Goal: Use online tool/utility: Utilize a website feature to perform a specific function

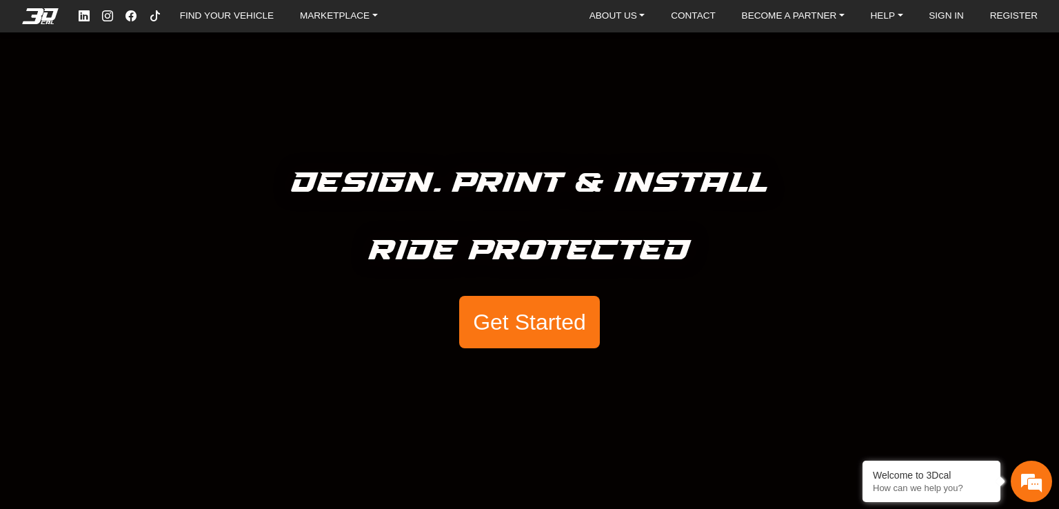
click at [525, 326] on button "Get Started" at bounding box center [529, 322] width 141 height 52
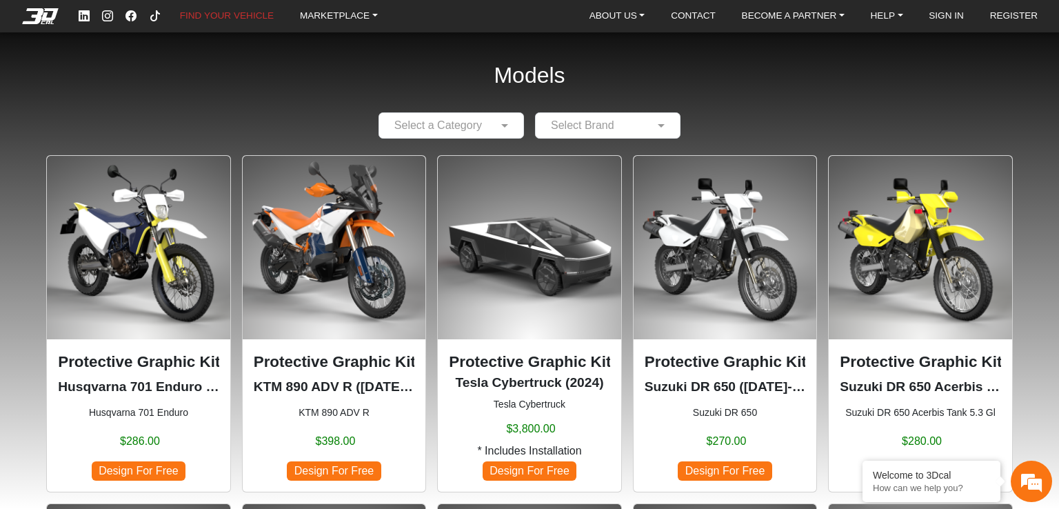
click at [477, 122] on input "text" at bounding box center [437, 125] width 103 height 17
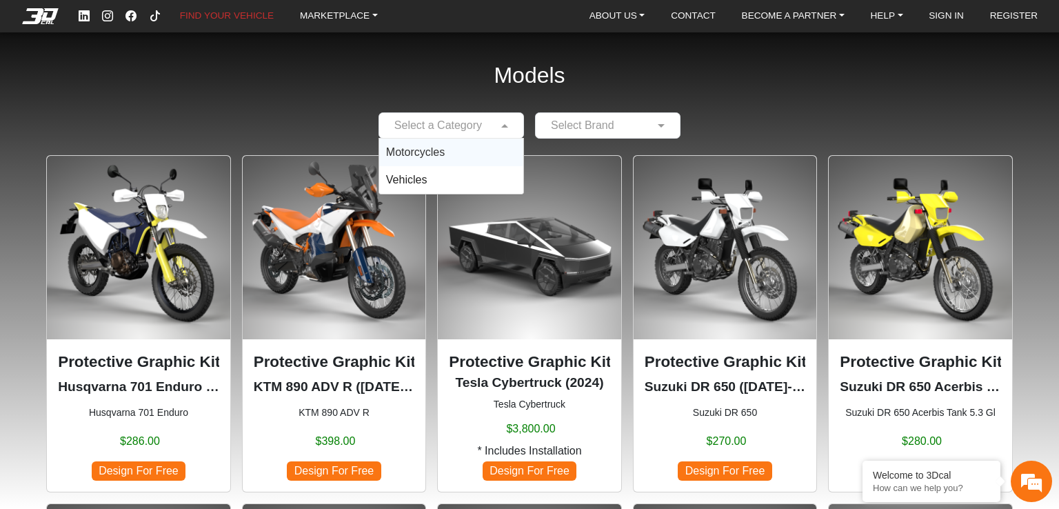
click at [437, 156] on span "Motorcycles" at bounding box center [415, 152] width 59 height 12
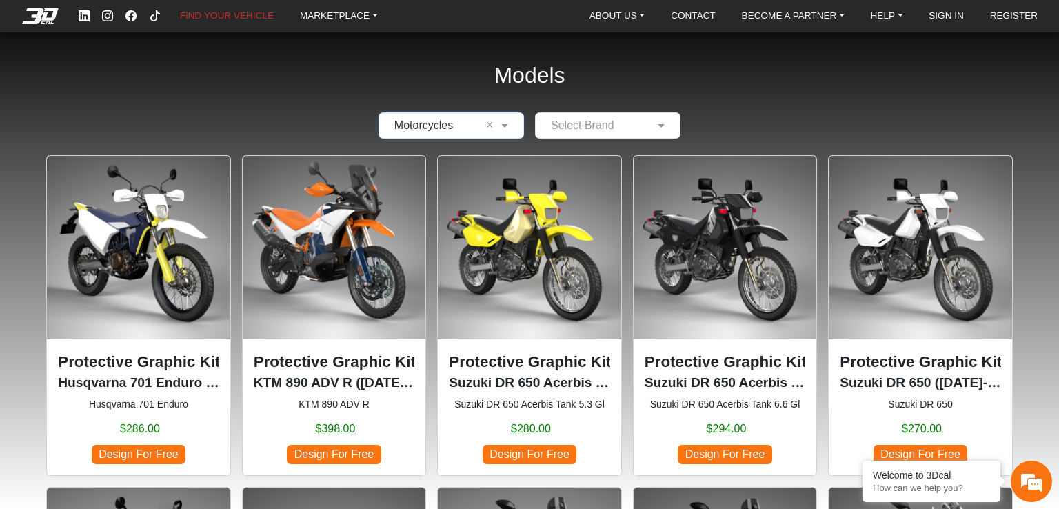
click at [578, 122] on input "text" at bounding box center [594, 125] width 103 height 17
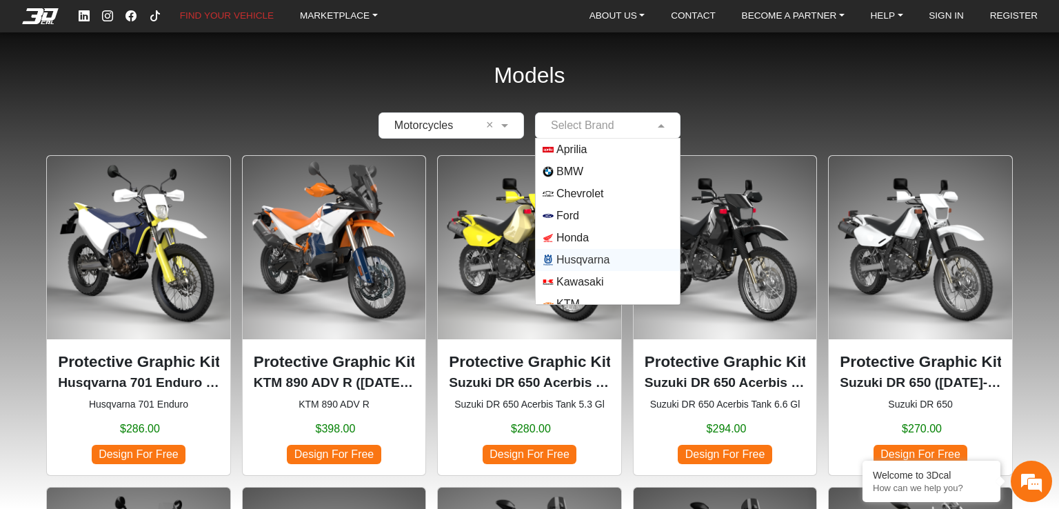
scroll to position [121, 0]
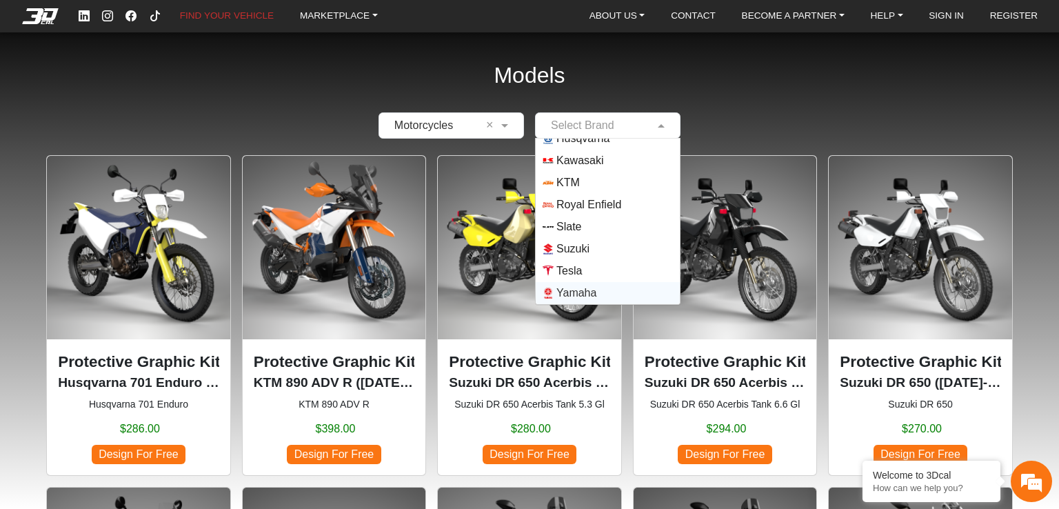
click at [582, 292] on span "Yamaha" at bounding box center [577, 293] width 40 height 17
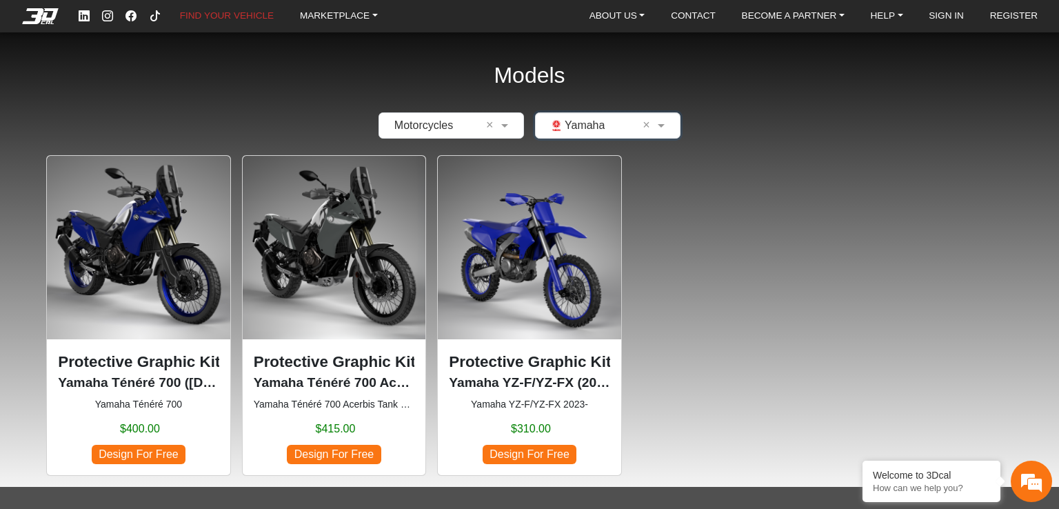
click at [120, 237] on img at bounding box center [138, 247] width 183 height 183
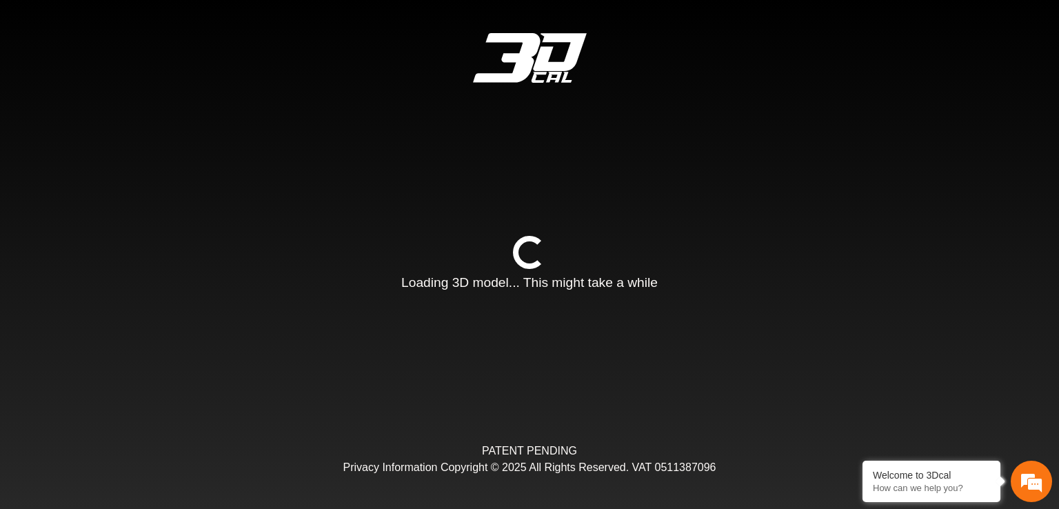
type input "*"
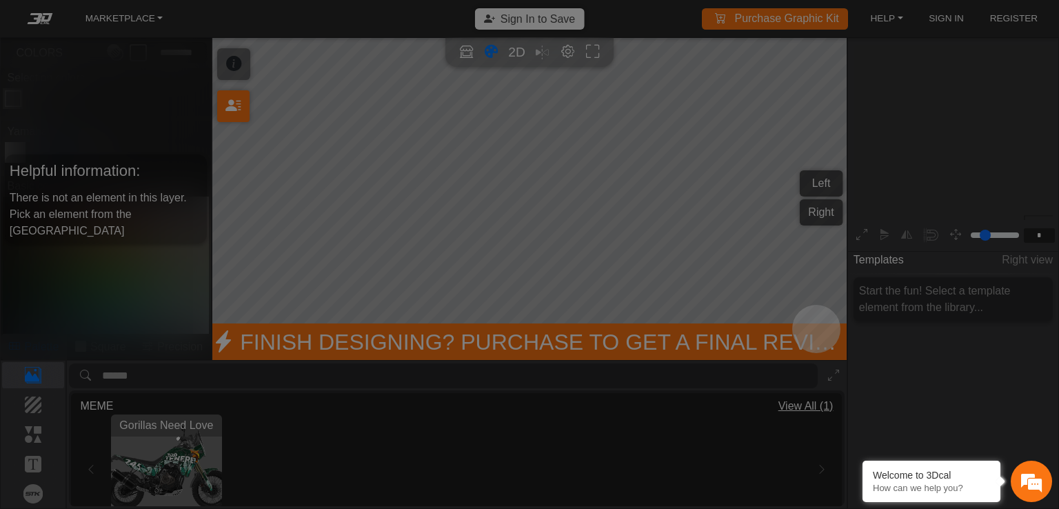
scroll to position [166, 154]
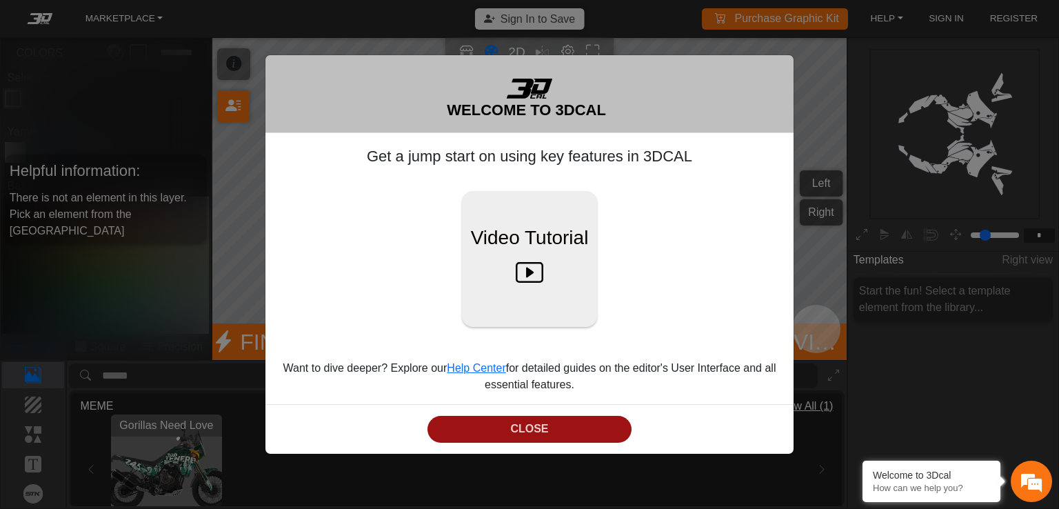
click at [521, 423] on button "CLOSE" at bounding box center [530, 429] width 205 height 27
